Goal: Communication & Community: Connect with others

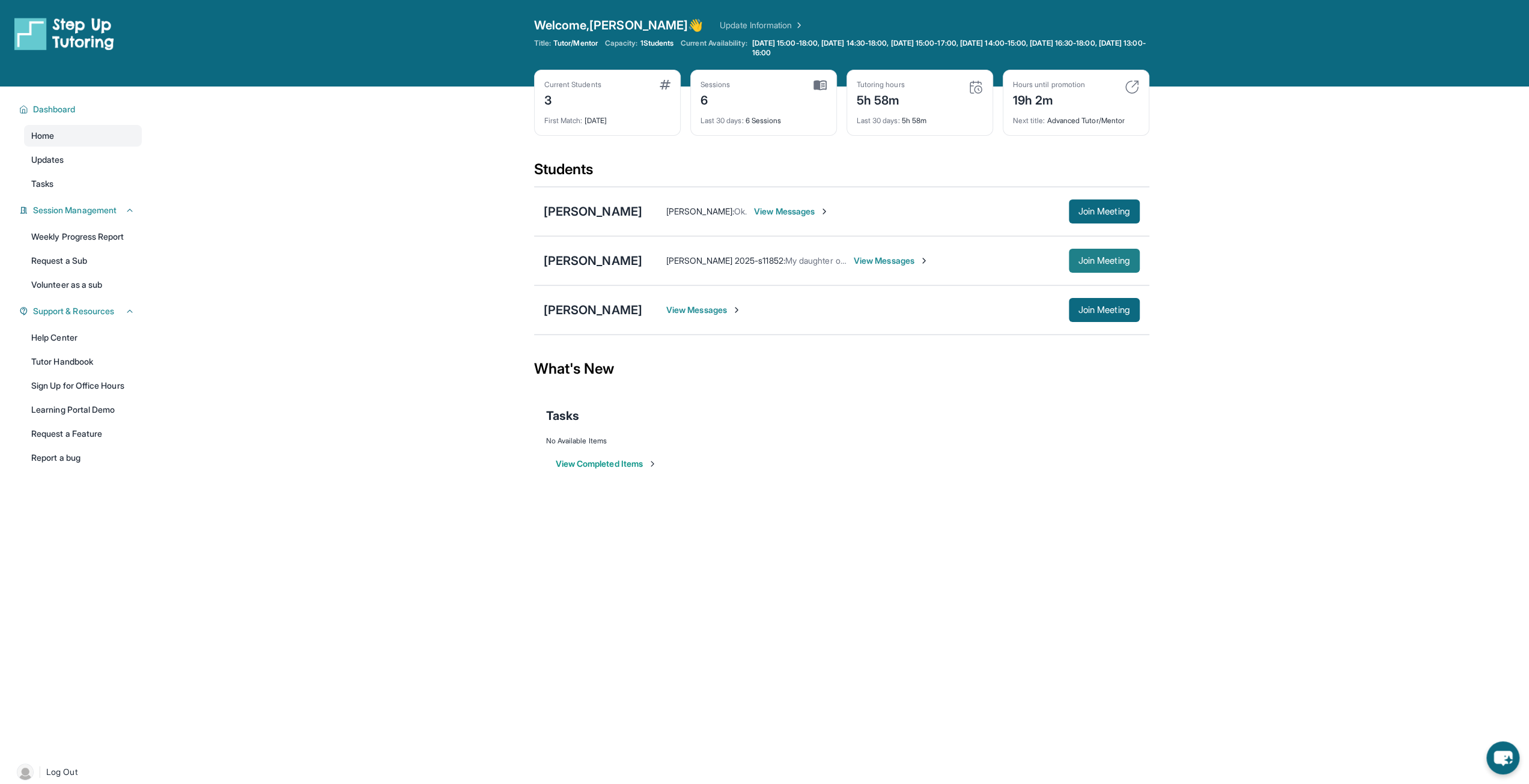
click at [1091, 261] on span "Join Meeting" at bounding box center [1104, 260] width 52 height 7
click at [854, 261] on span "View Messages" at bounding box center [891, 260] width 75 height 12
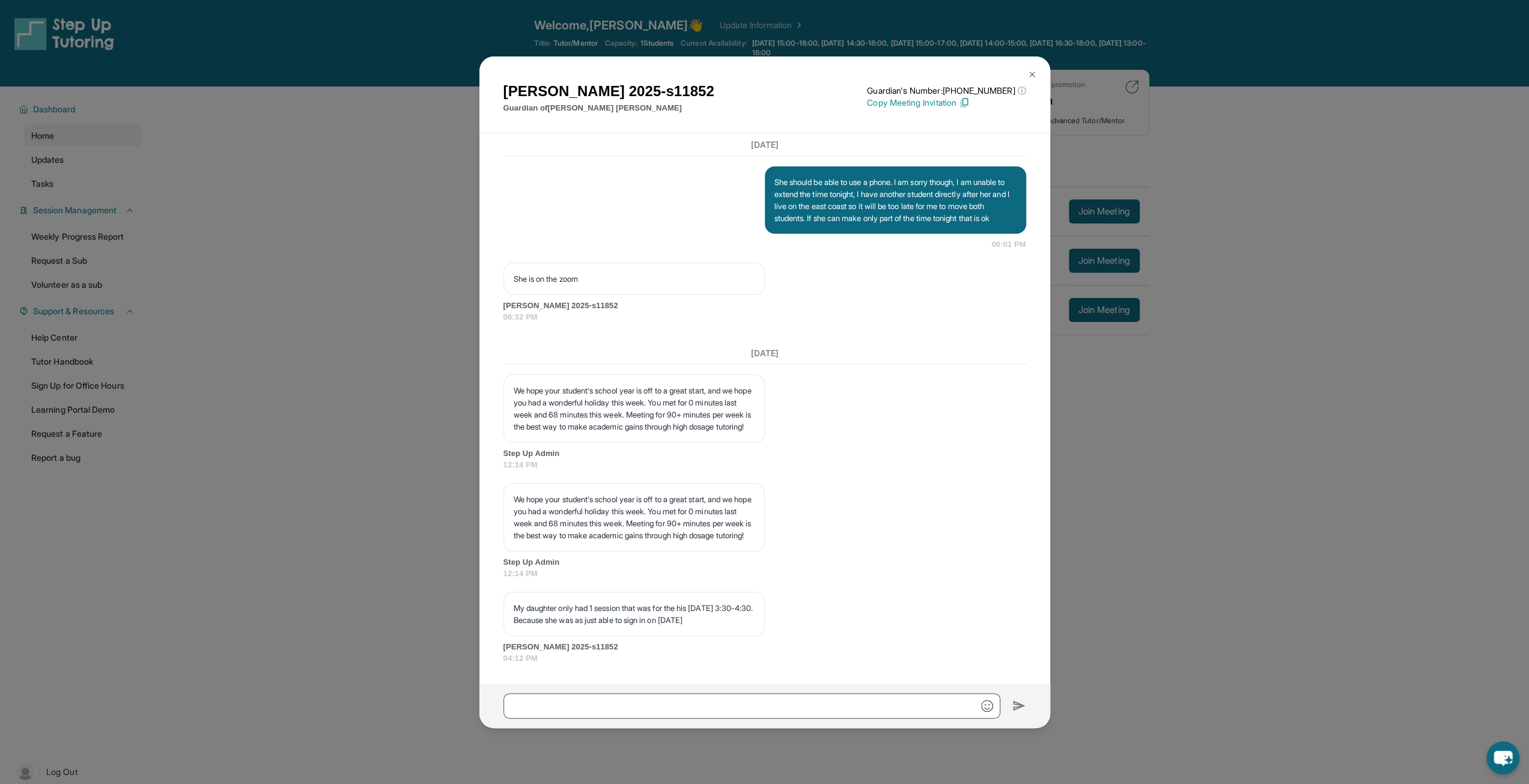
scroll to position [3358, 0]
click at [746, 698] on input "text" at bounding box center [751, 706] width 497 height 25
type input "**********"
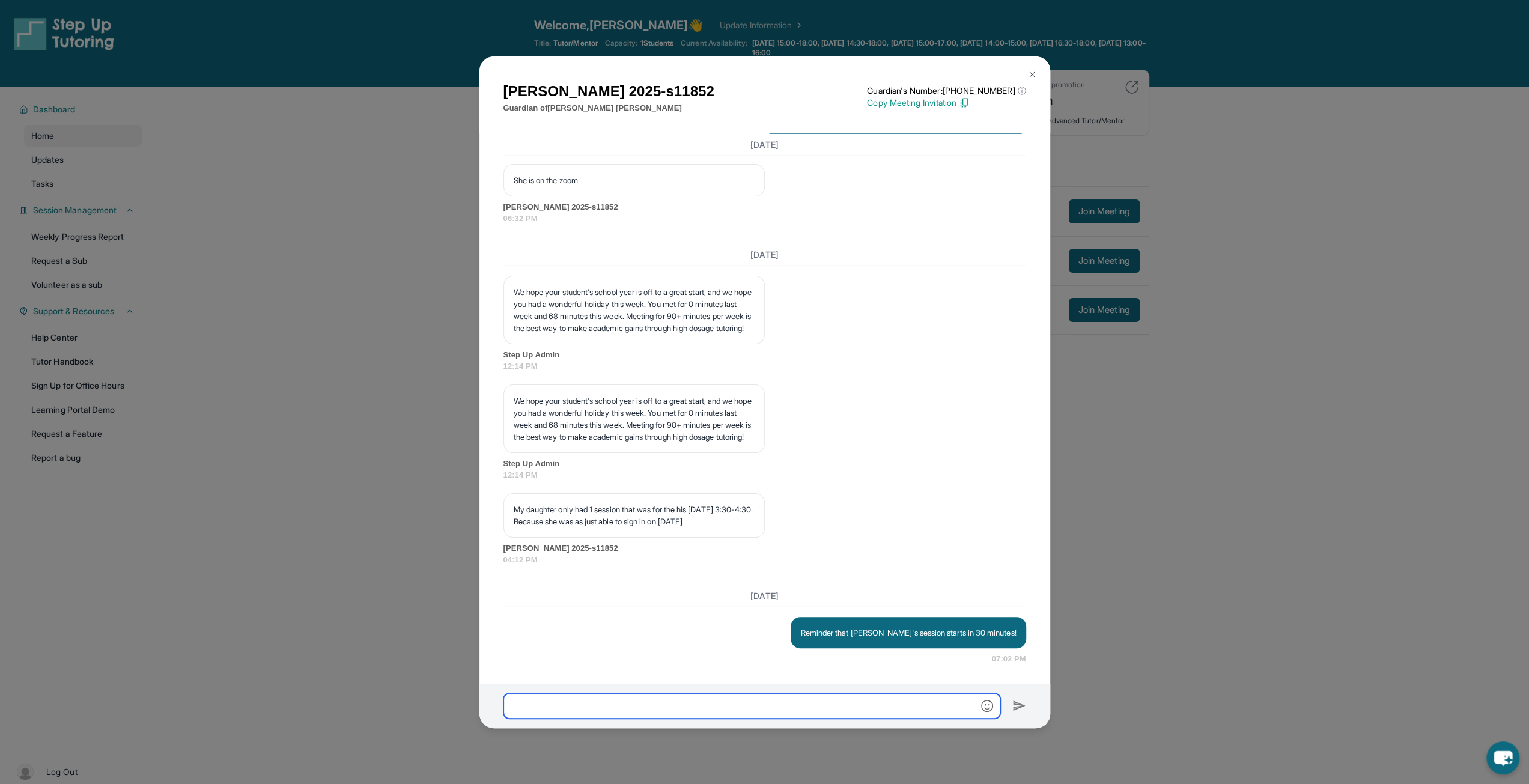
scroll to position [3456, 0]
click at [1030, 72] on img at bounding box center [1032, 74] width 10 height 10
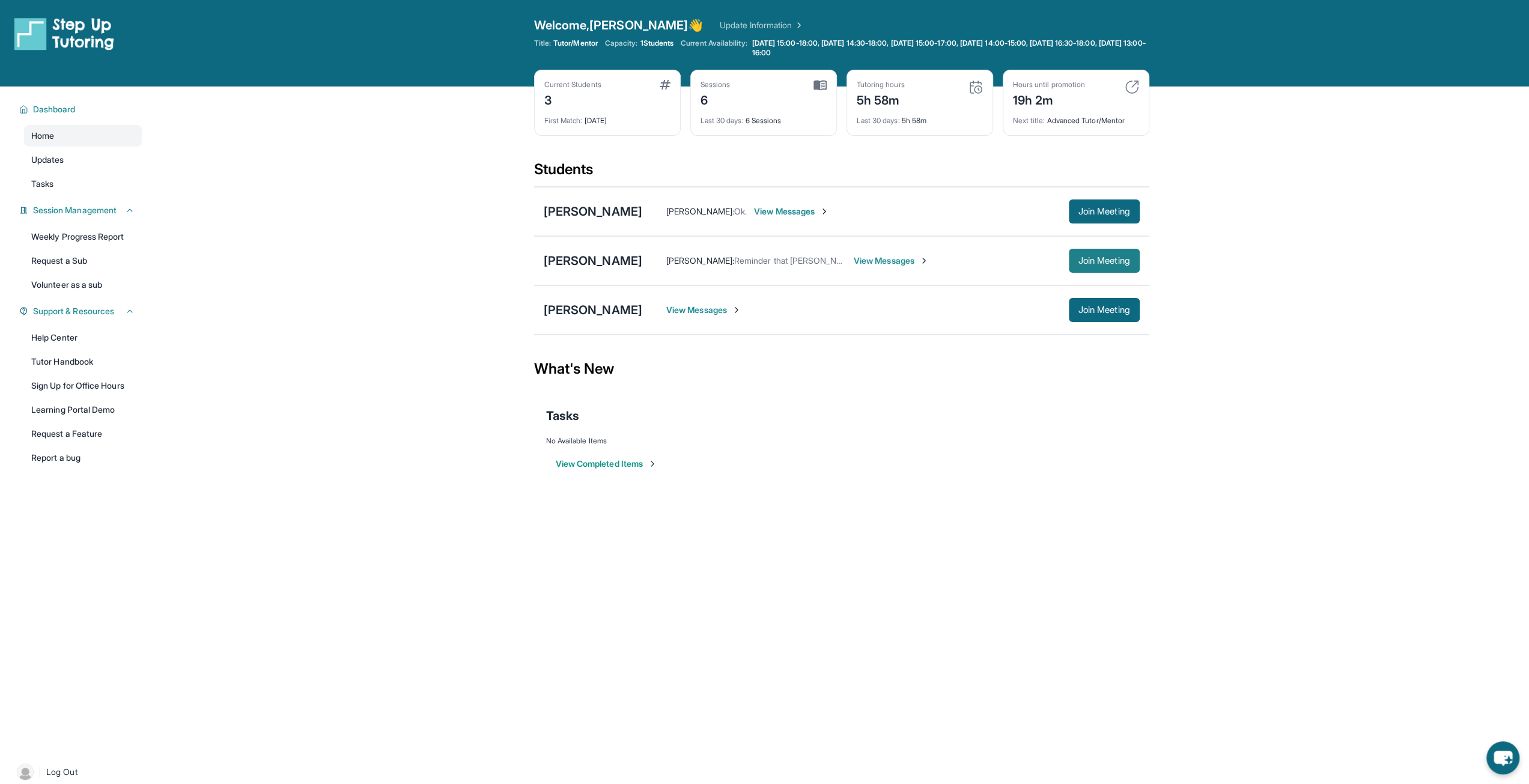
click at [1111, 260] on span "Join Meeting" at bounding box center [1104, 260] width 52 height 7
